Goal: Information Seeking & Learning: Learn about a topic

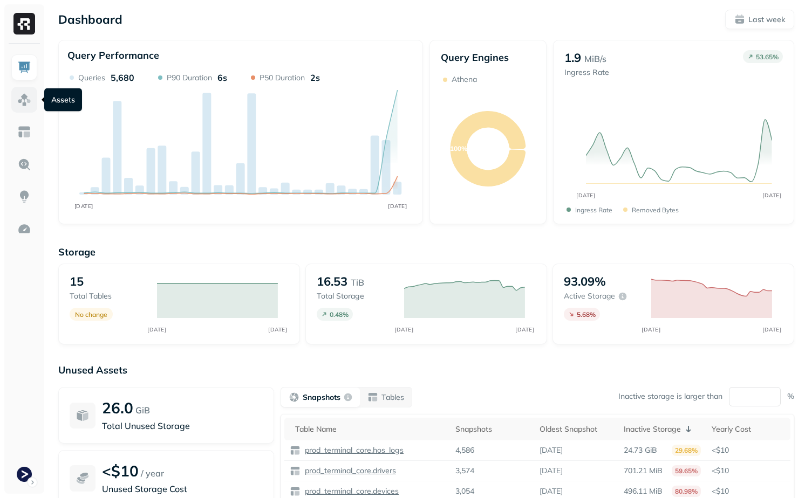
click at [21, 97] on img at bounding box center [24, 100] width 14 height 14
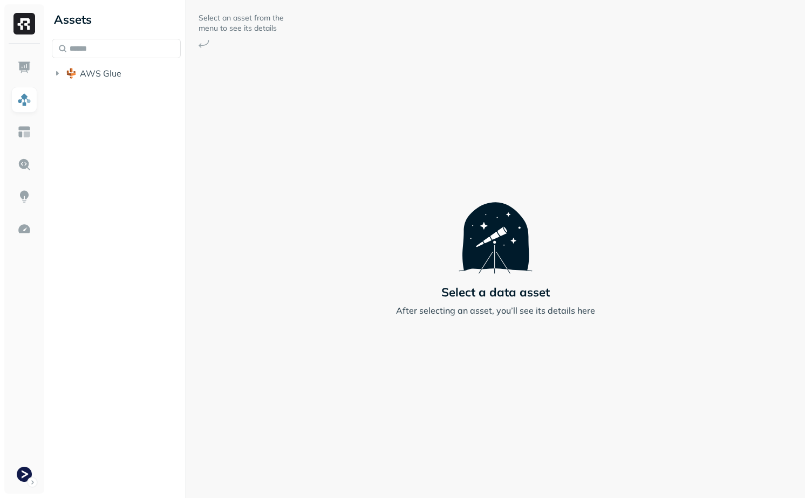
click at [115, 60] on div "AWS Glue" at bounding box center [116, 61] width 129 height 45
click at [115, 70] on span "AWS Glue" at bounding box center [101, 73] width 42 height 11
click at [115, 91] on span "prod_terminal_core" at bounding box center [130, 93] width 78 height 11
click at [118, 111] on p "( 13 )" at bounding box center [124, 114] width 16 height 11
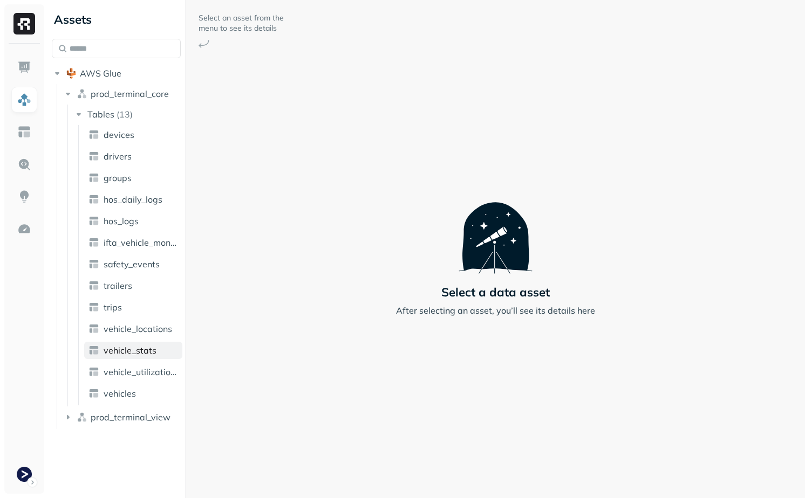
click at [143, 354] on span "vehicle_stats" at bounding box center [130, 350] width 53 height 11
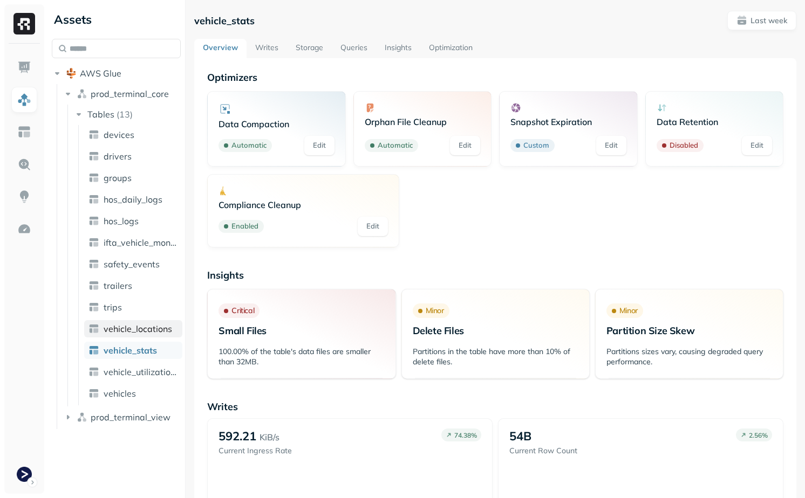
click at [145, 326] on span "vehicle_locations" at bounding box center [138, 329] width 68 height 11
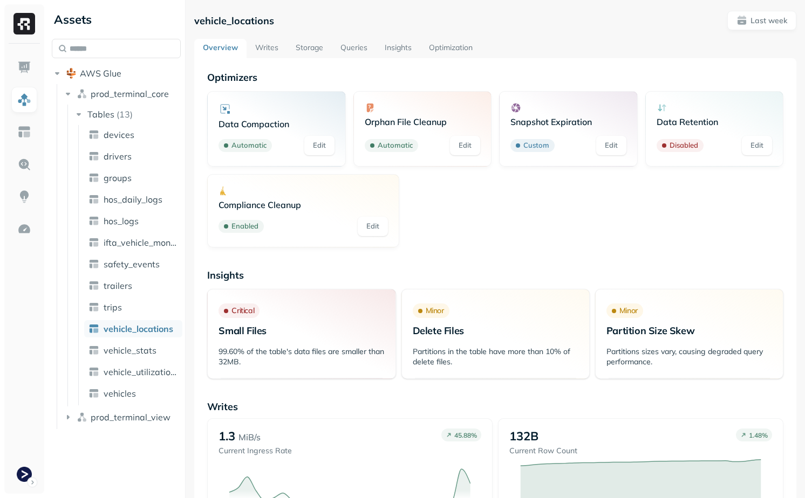
click at [271, 50] on link "Writes" at bounding box center [266, 48] width 40 height 19
click at [300, 50] on link "Storage" at bounding box center [309, 48] width 45 height 19
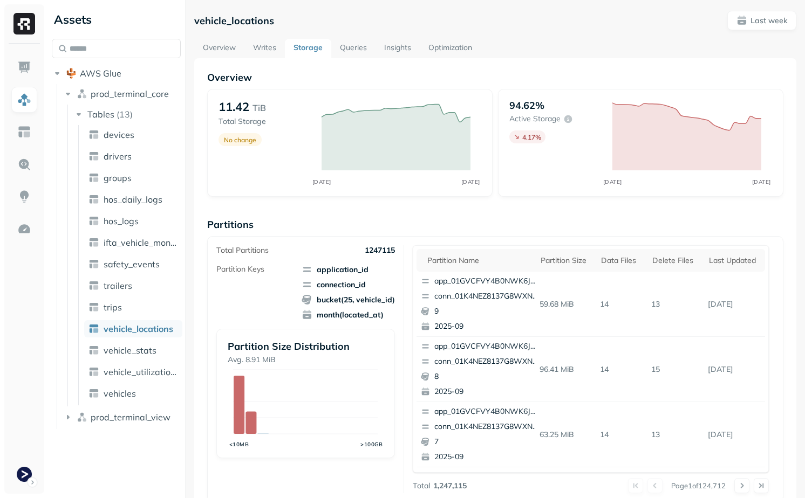
click at [346, 50] on link "Queries" at bounding box center [353, 48] width 44 height 19
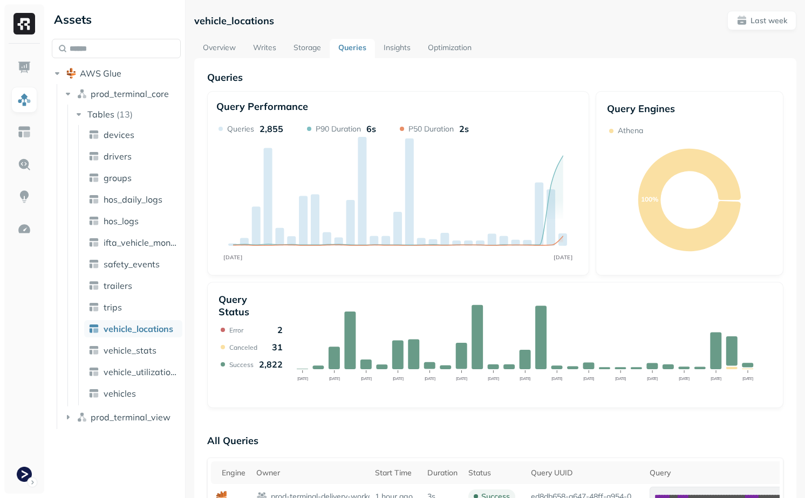
click at [455, 44] on link "Optimization" at bounding box center [449, 48] width 61 height 19
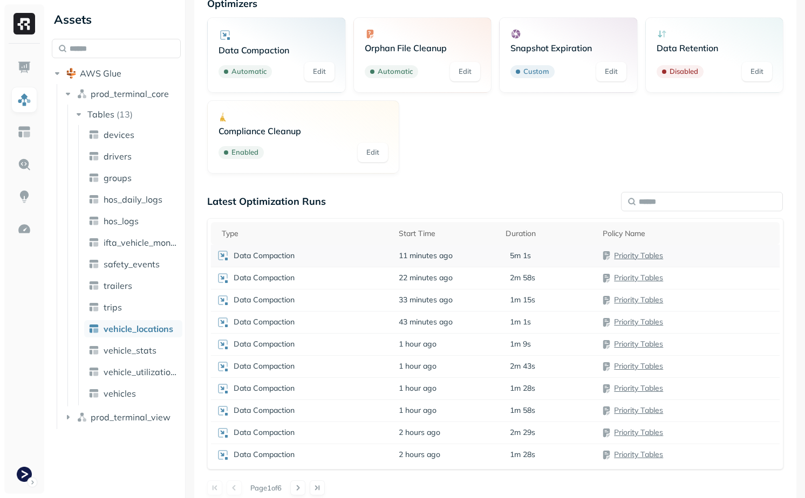
scroll to position [84, 0]
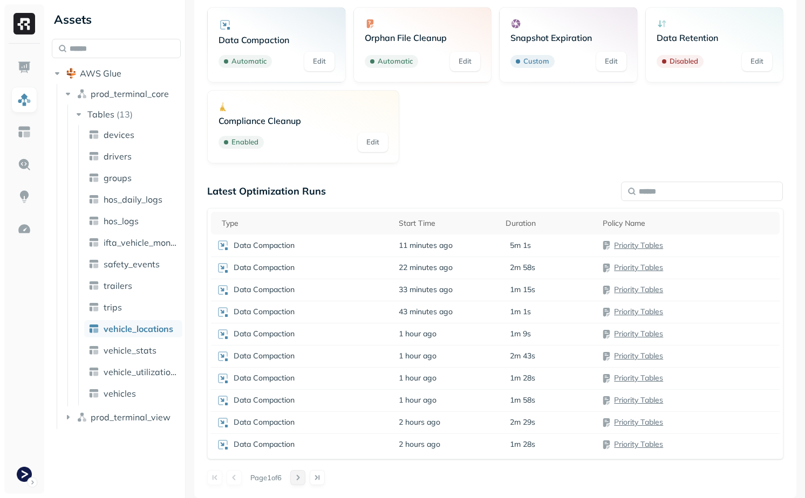
click at [305, 479] on button at bounding box center [297, 477] width 15 height 15
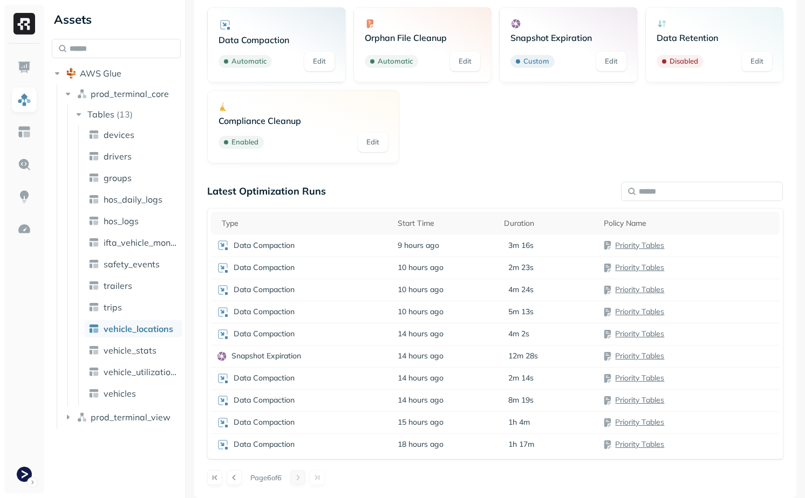
click at [306, 479] on div at bounding box center [307, 477] width 35 height 15
click at [233, 479] on button at bounding box center [234, 477] width 15 height 15
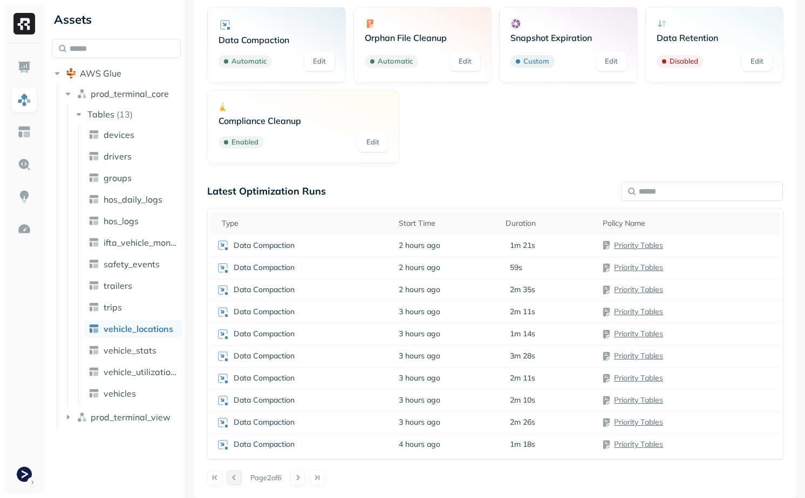
click at [233, 479] on button at bounding box center [234, 477] width 15 height 15
click at [305, 484] on button at bounding box center [297, 477] width 15 height 15
click at [304, 484] on button at bounding box center [297, 477] width 15 height 15
click at [217, 473] on button at bounding box center [214, 477] width 15 height 15
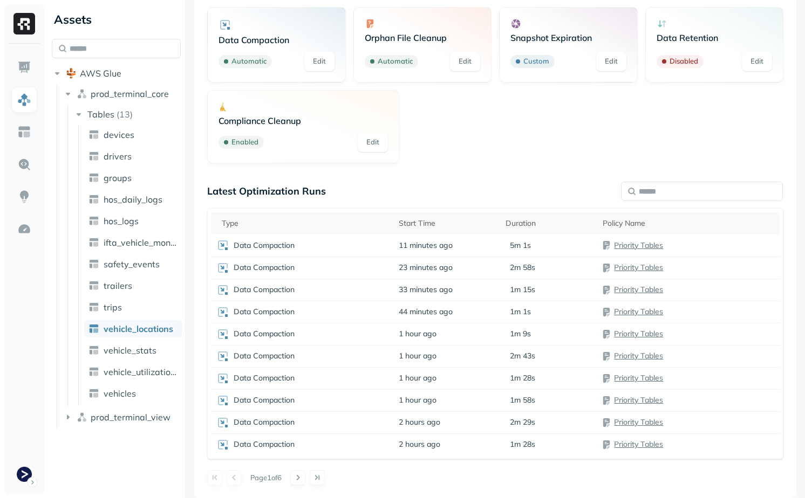
scroll to position [0, 0]
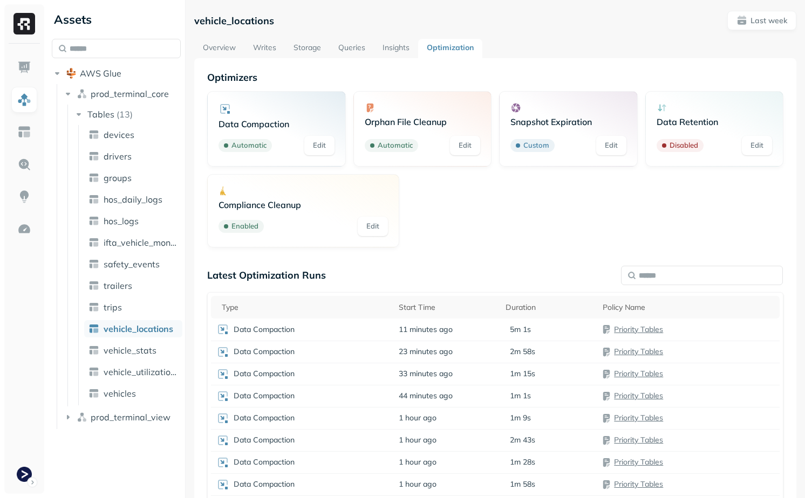
click at [217, 54] on link "Overview" at bounding box center [219, 48] width 50 height 19
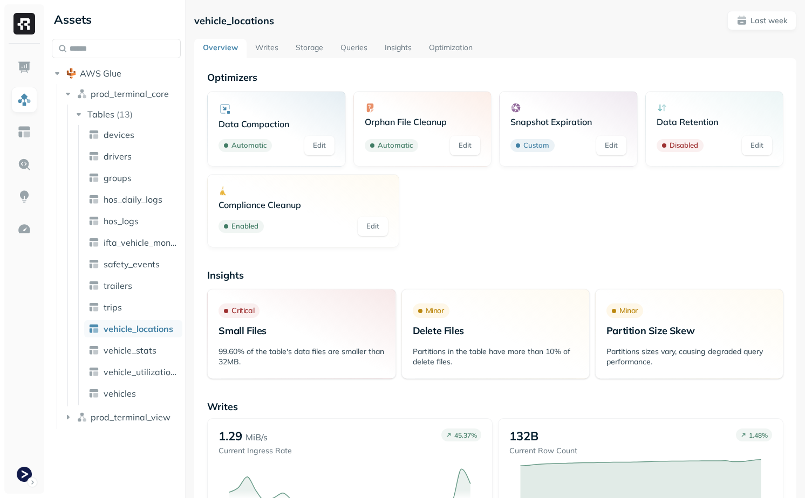
click at [291, 43] on link "Storage" at bounding box center [309, 48] width 45 height 19
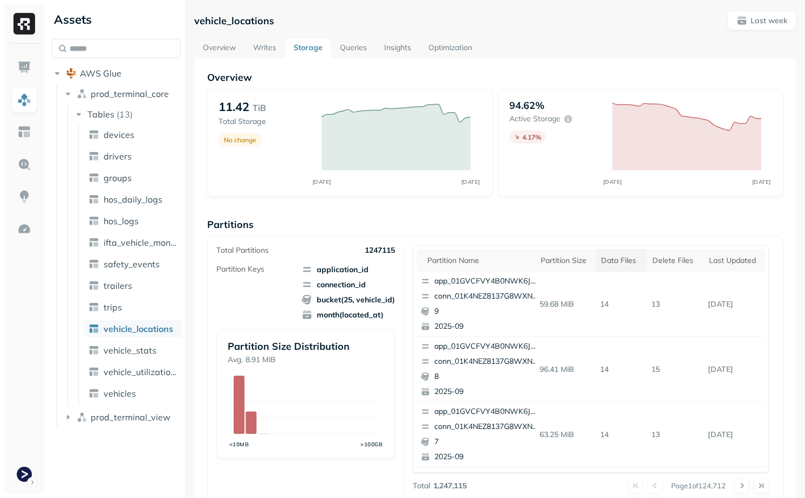
click at [608, 258] on div "Data Files" at bounding box center [621, 261] width 40 height 10
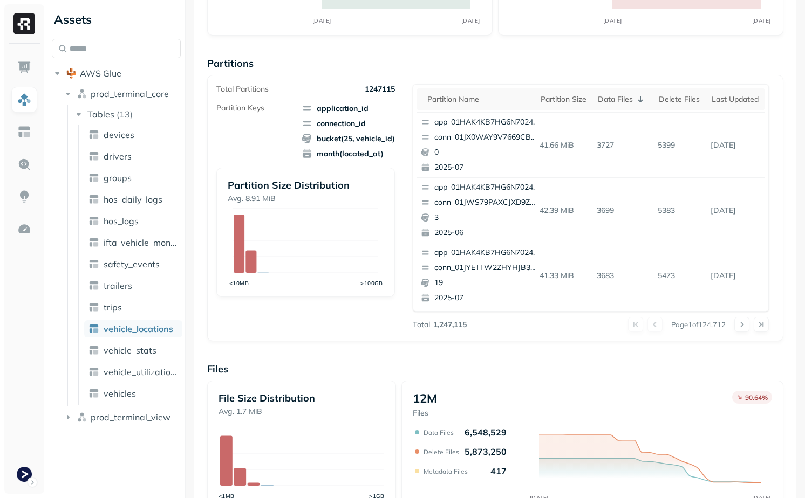
scroll to position [140, 0]
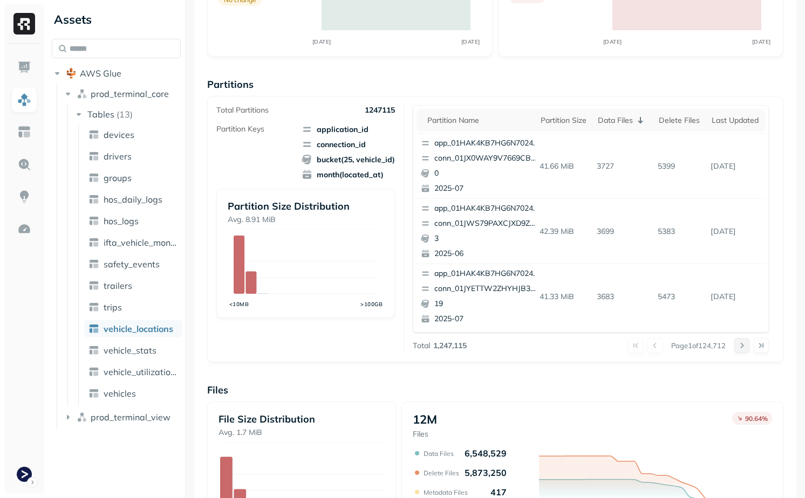
click at [745, 347] on button at bounding box center [741, 345] width 15 height 15
click at [744, 347] on button at bounding box center [741, 345] width 15 height 15
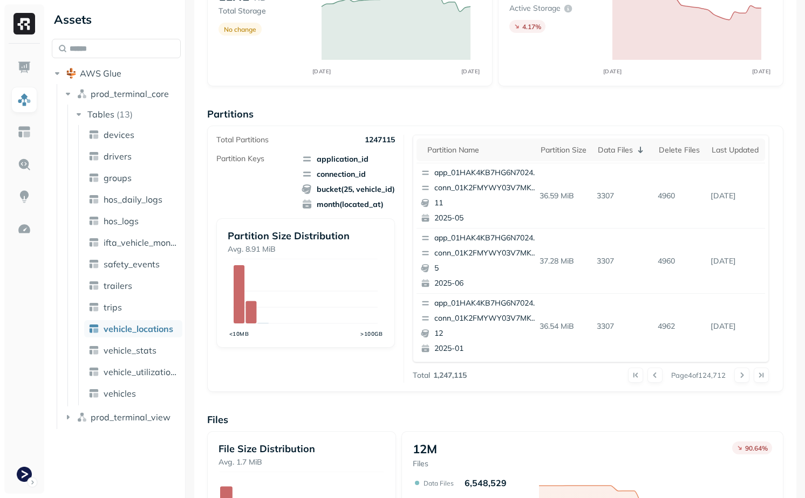
scroll to position [108, 0]
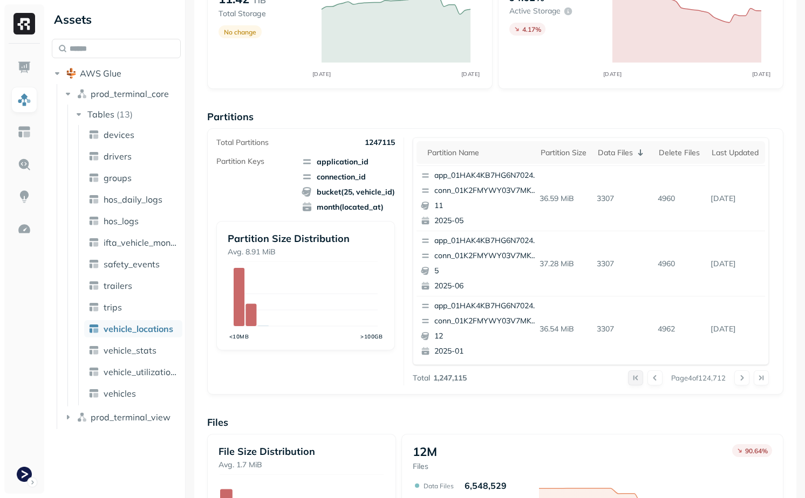
click at [628, 373] on button at bounding box center [635, 377] width 15 height 15
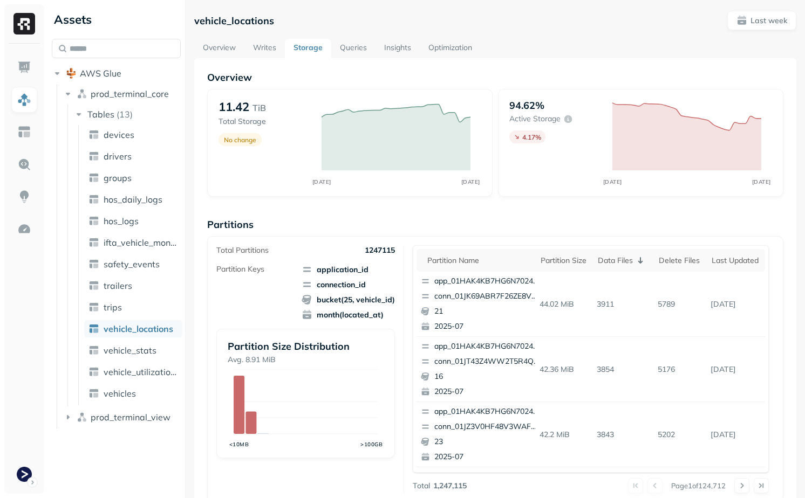
click at [444, 44] on link "Optimization" at bounding box center [450, 48] width 61 height 19
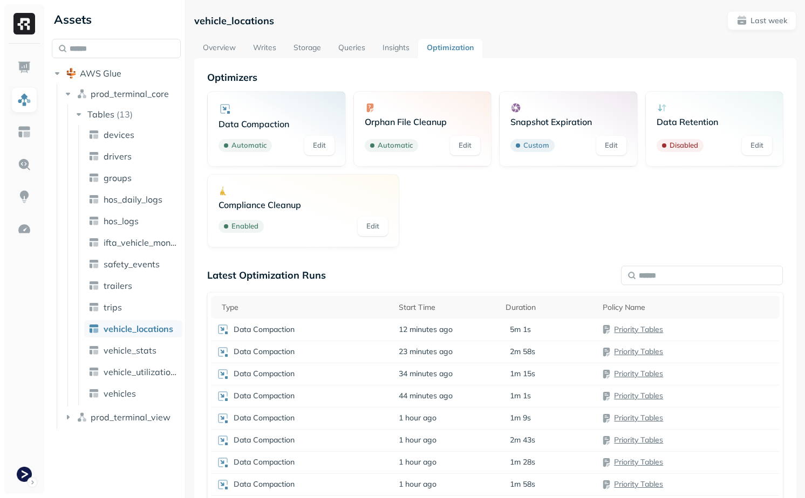
scroll to position [84, 0]
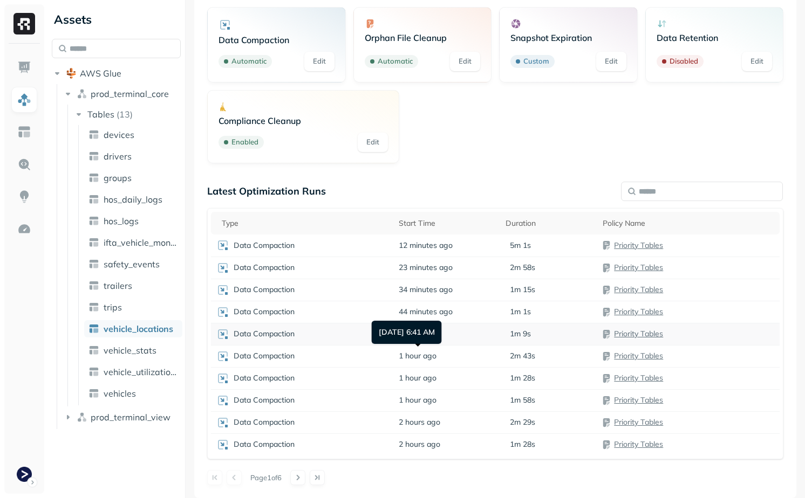
click at [474, 328] on td "1 hour ago" at bounding box center [446, 334] width 107 height 22
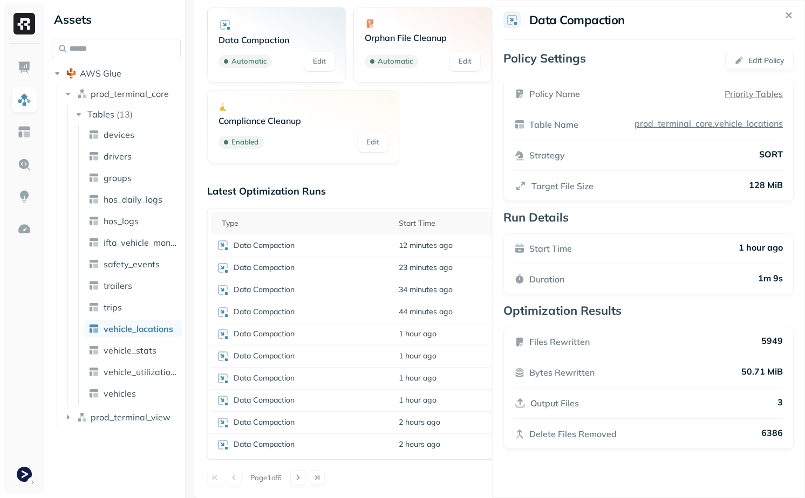
click at [448, 314] on html "Assets AWS Glue prod_terminal_core Tables ( 13 ) devices drivers groups hos_dai…" at bounding box center [402, 249] width 805 height 498
click at [448, 327] on td "1 hour ago" at bounding box center [446, 334] width 107 height 22
click at [448, 308] on span "44 minutes ago" at bounding box center [426, 312] width 54 height 10
click at [446, 290] on span "34 minutes ago" at bounding box center [426, 290] width 54 height 10
click at [444, 273] on td "23 minutes ago" at bounding box center [446, 268] width 107 height 22
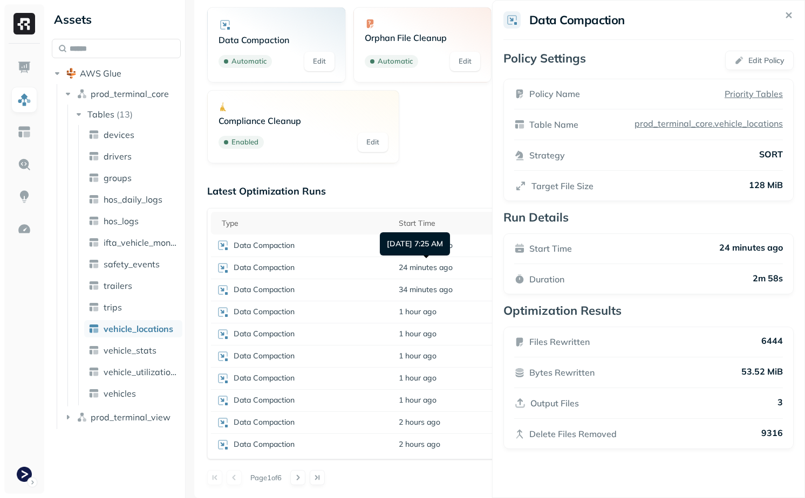
click at [436, 253] on div "[DATE] 7:25 AM [DATE] 7:25 AM" at bounding box center [415, 243] width 70 height 23
click at [462, 245] on td "12 minutes ago" at bounding box center [446, 246] width 107 height 22
click at [362, 451] on div "Data Compaction" at bounding box center [301, 444] width 171 height 13
click at [378, 422] on div "Data Compaction" at bounding box center [301, 422] width 171 height 13
click at [405, 461] on div "Latest Optimization Runs Type Start Time Duration Policy Name Data Compaction 1…" at bounding box center [495, 335] width 576 height 300
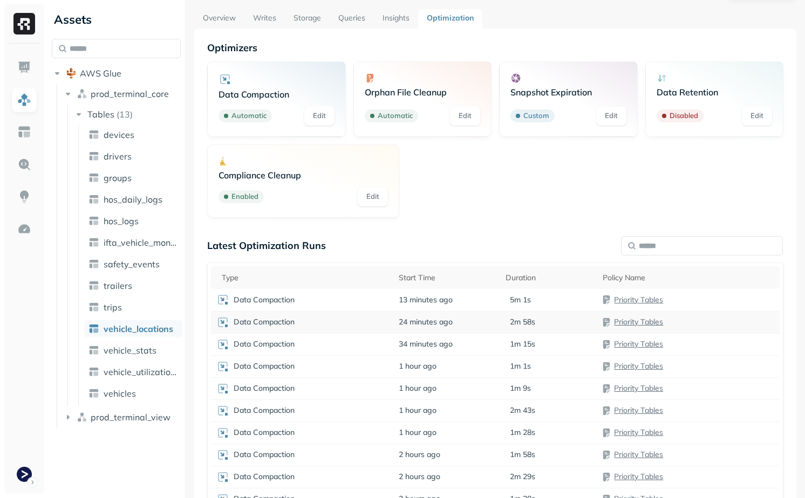
scroll to position [0, 0]
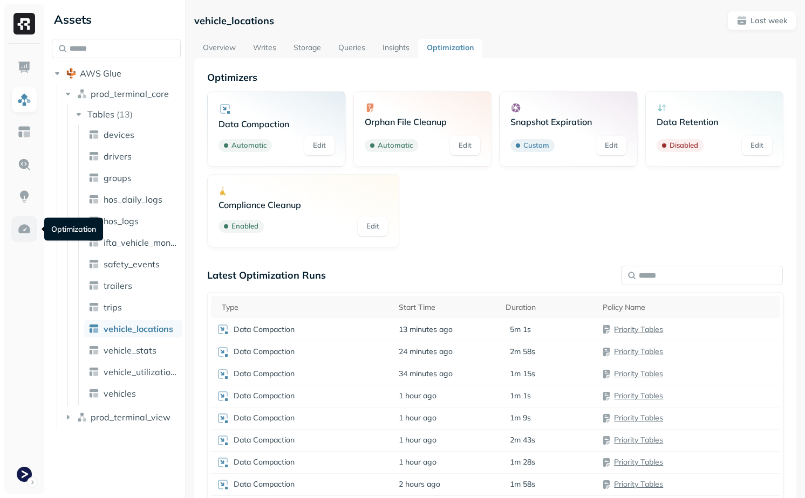
click at [17, 235] on link at bounding box center [24, 229] width 26 height 26
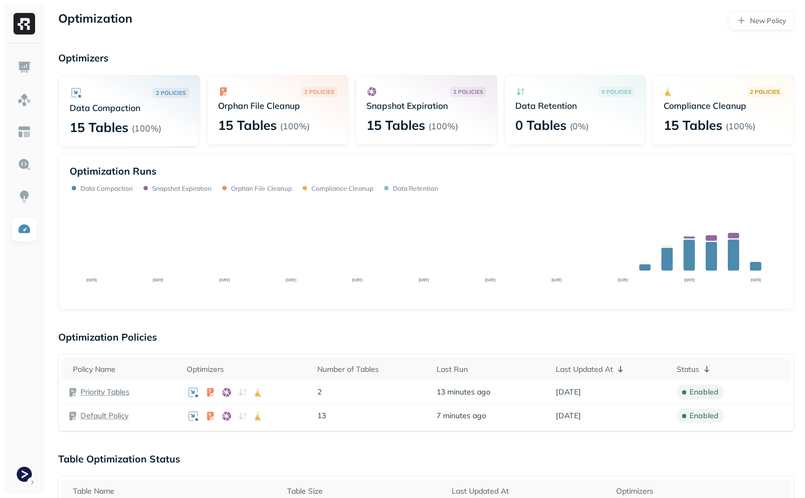
click at [524, 107] on p "Data Retention" at bounding box center [574, 105] width 119 height 11
drag, startPoint x: 524, startPoint y: 107, endPoint x: 594, endPoint y: 143, distance: 79.1
click at [594, 143] on div "0 POLICIES Data Retention 0 Tables ( 0% )" at bounding box center [575, 110] width 142 height 70
drag, startPoint x: 595, startPoint y: 136, endPoint x: 514, endPoint y: 110, distance: 85.6
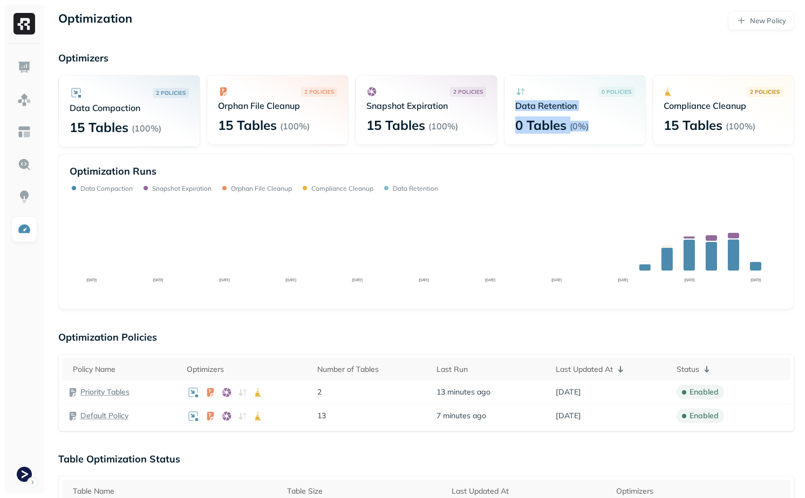
click at [514, 110] on div "0 POLICIES Data Retention 0 Tables ( 0% )" at bounding box center [575, 110] width 142 height 70
click at [23, 70] on img at bounding box center [24, 67] width 14 height 14
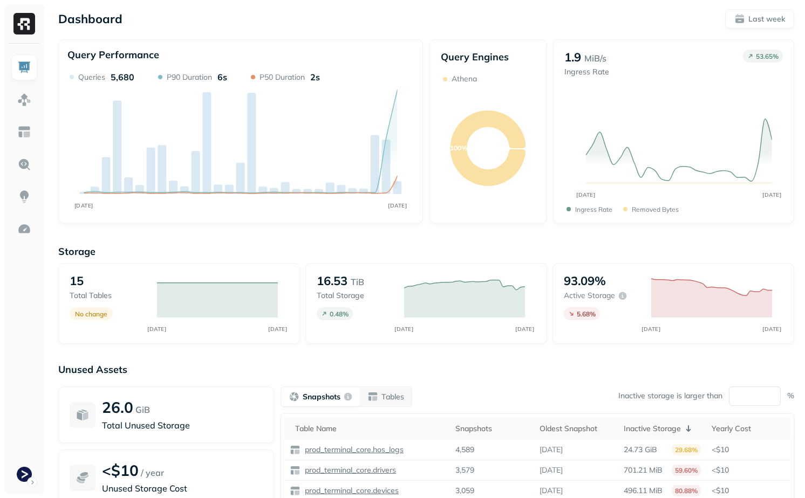
scroll to position [102, 0]
